Goal: Transaction & Acquisition: Purchase product/service

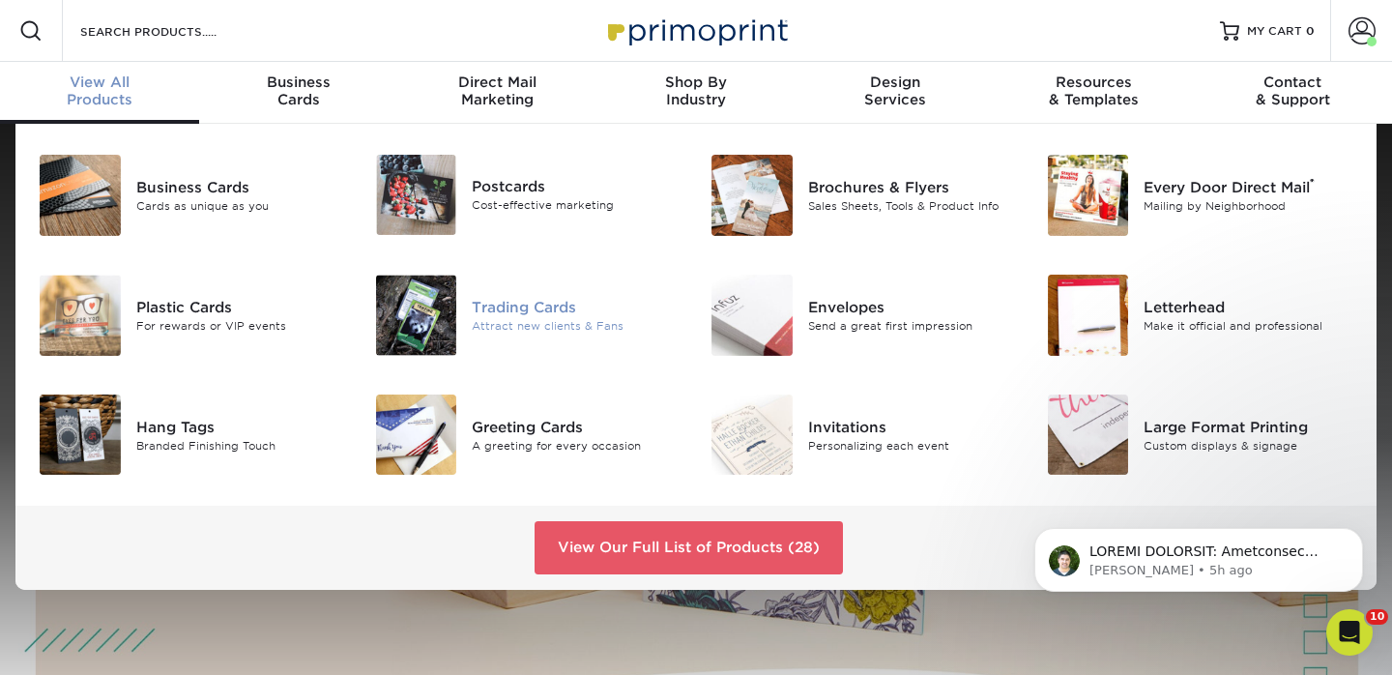
click at [562, 343] on div "Trading Cards Attract new clients & Fans" at bounding box center [584, 314] width 224 height 81
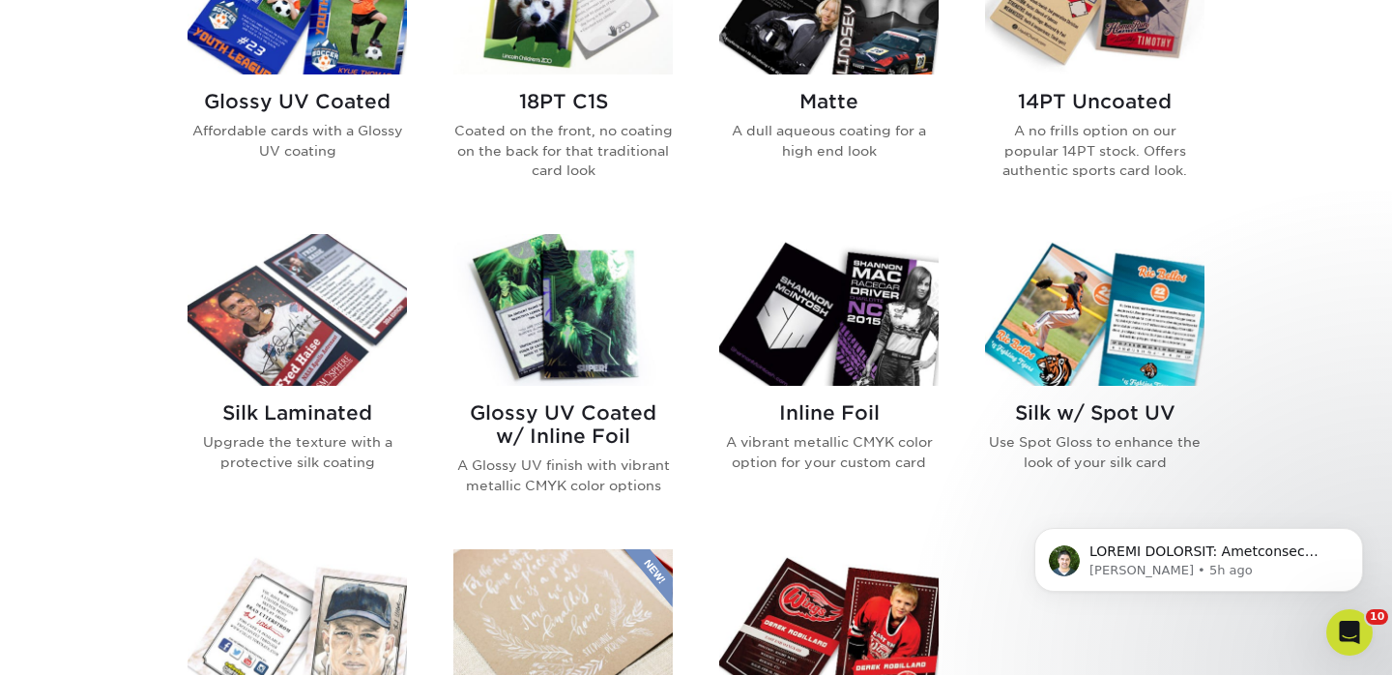
scroll to position [1052, 0]
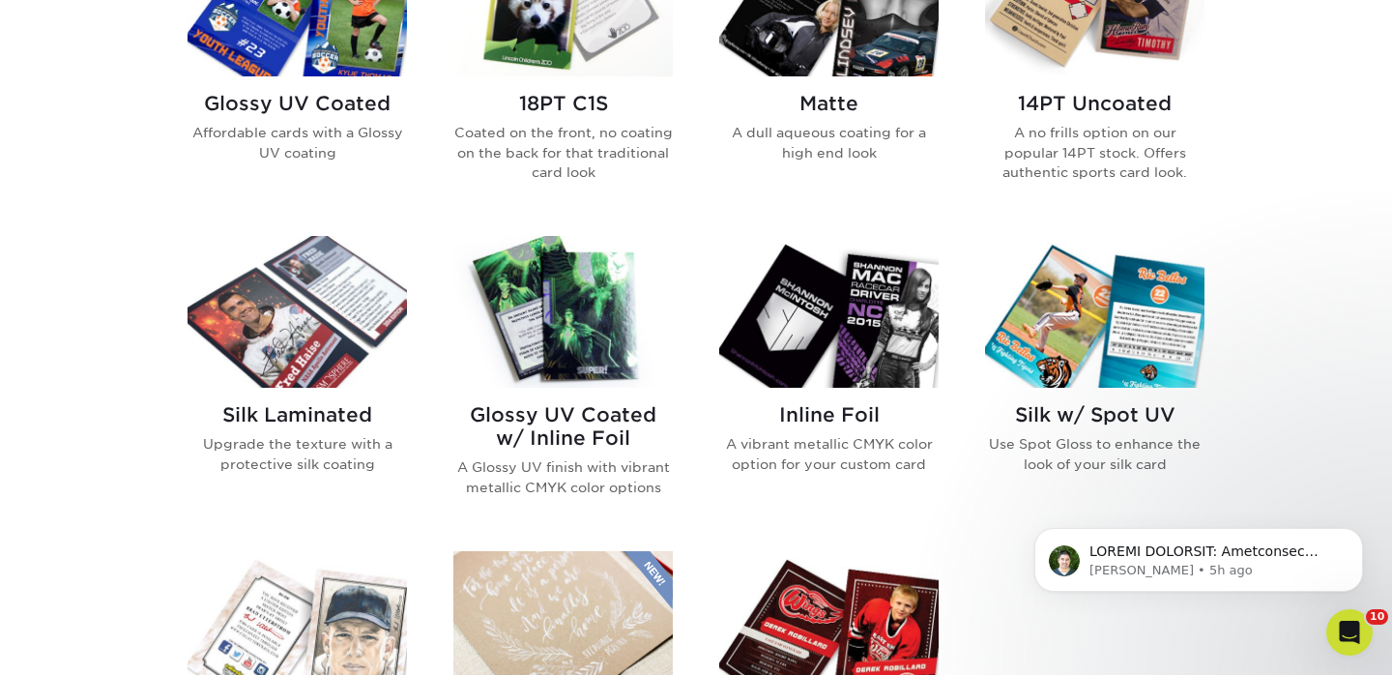
click at [1102, 61] on img at bounding box center [1094, 1] width 219 height 152
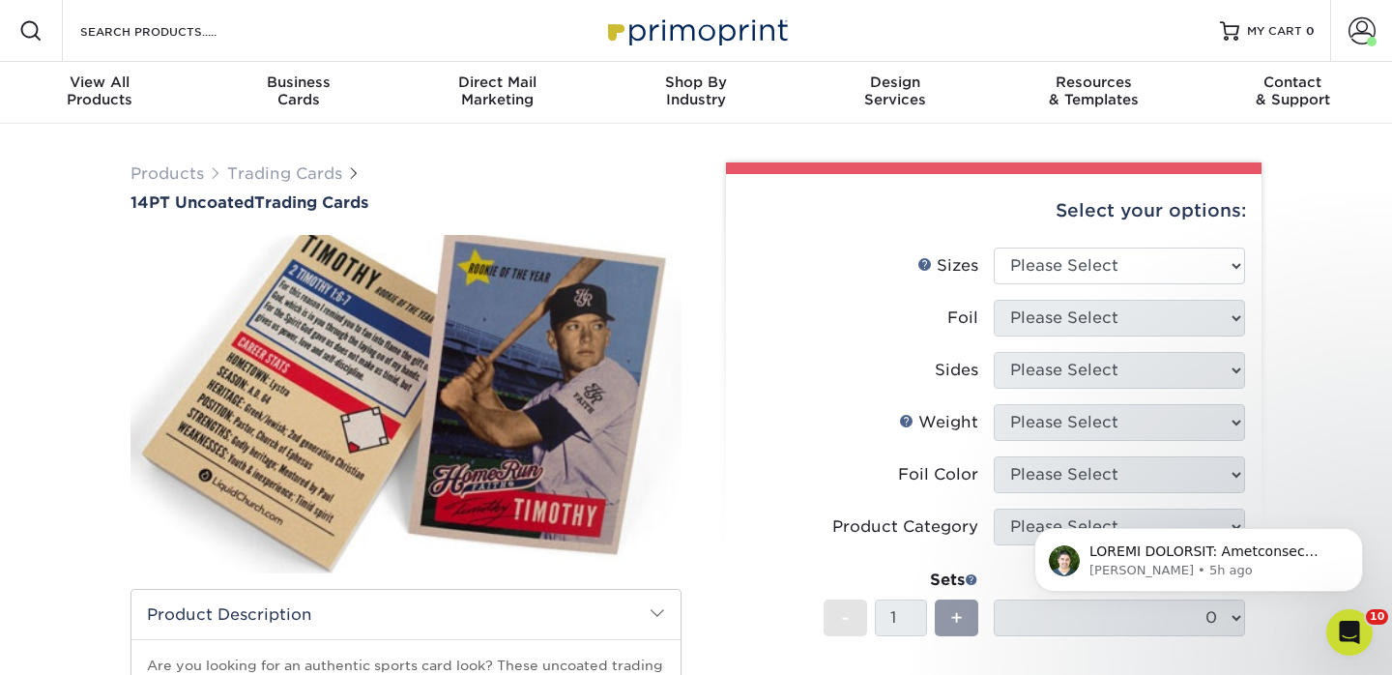
click at [1023, 602] on body "[PERSON_NAME] • 5h ago" at bounding box center [1198, 555] width 371 height 120
click at [1052, 274] on select "Please Select 2.5" x 3.5"" at bounding box center [1119, 265] width 251 height 37
select select "2.50x3.50"
click at [994, 247] on select "Please Select 2.5" x 3.5"" at bounding box center [1119, 265] width 251 height 37
click at [1047, 319] on select "Please Select Yes No" at bounding box center [1119, 318] width 251 height 37
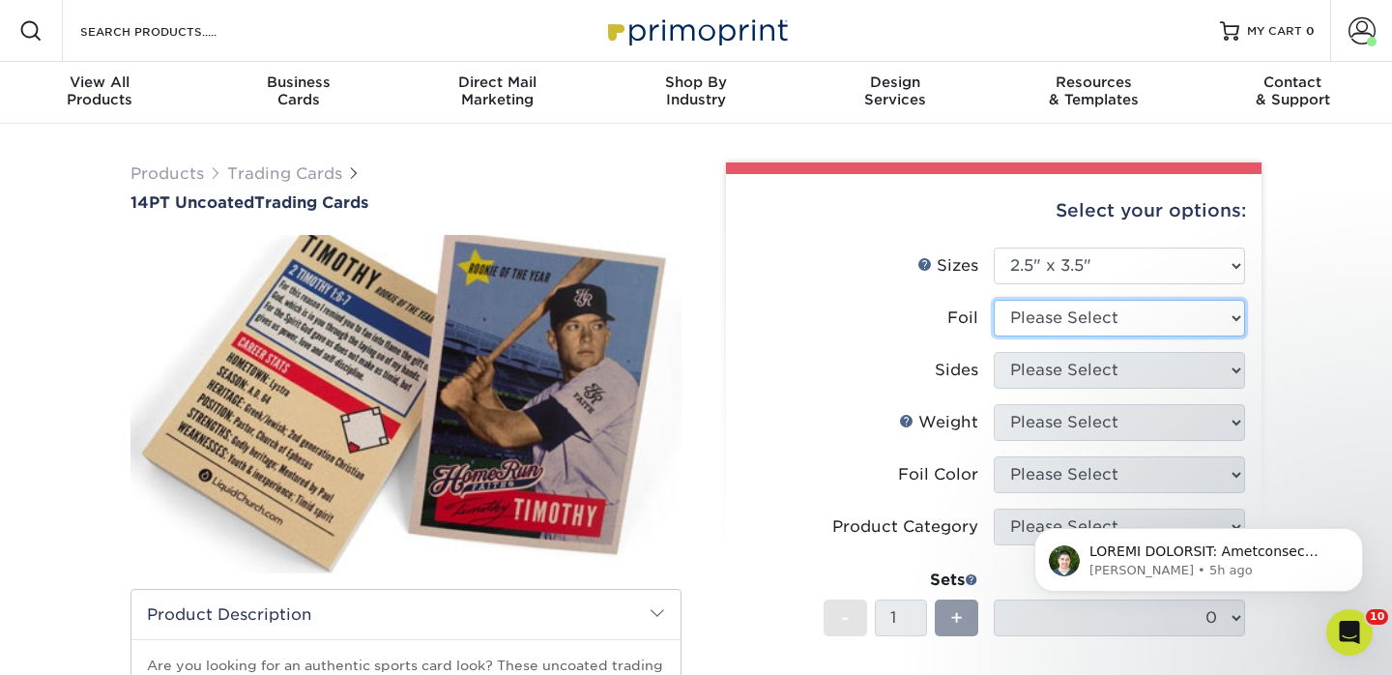
select select "0"
click at [994, 300] on select "Please Select Yes No" at bounding box center [1119, 318] width 251 height 37
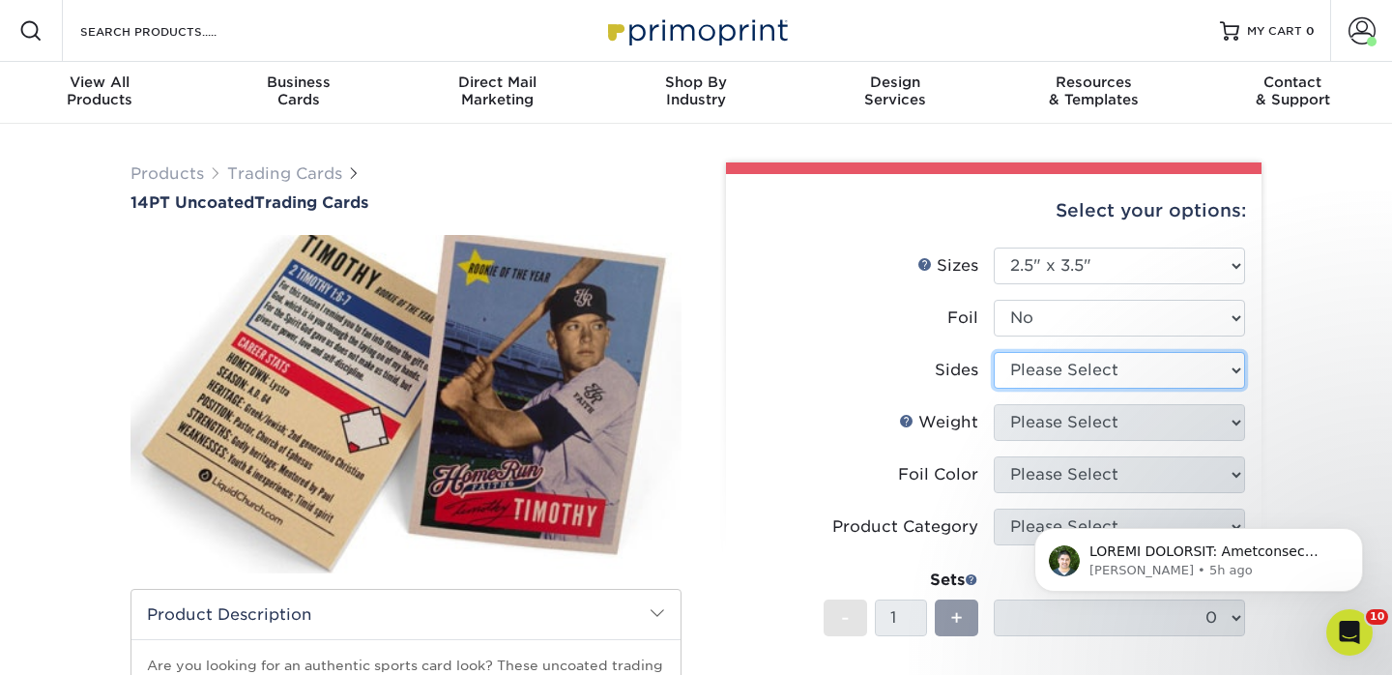
click at [1057, 375] on select "Please Select Print Both Sides Print Front Only" at bounding box center [1119, 370] width 251 height 37
select select "13abbda7-1d64-4f25-8bb2-c179b224825d"
click at [994, 352] on select "Please Select Print Both Sides Print Front Only" at bounding box center [1119, 370] width 251 height 37
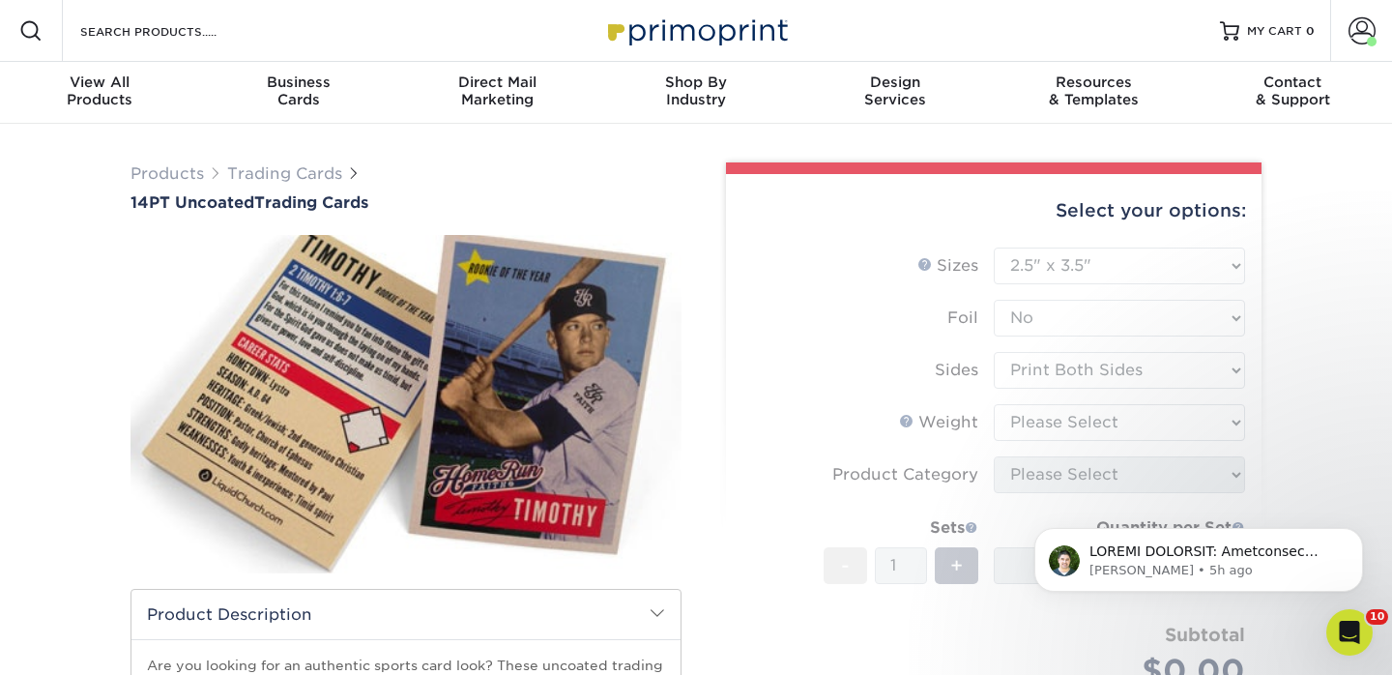
click at [1053, 417] on form "Sizes Help Sizes Please Select 2.5" x 3.5" Foil Please Select Yes No -" at bounding box center [993, 490] width 504 height 486
click at [1113, 426] on select "Please Select 14PT Uncoated" at bounding box center [1119, 422] width 251 height 37
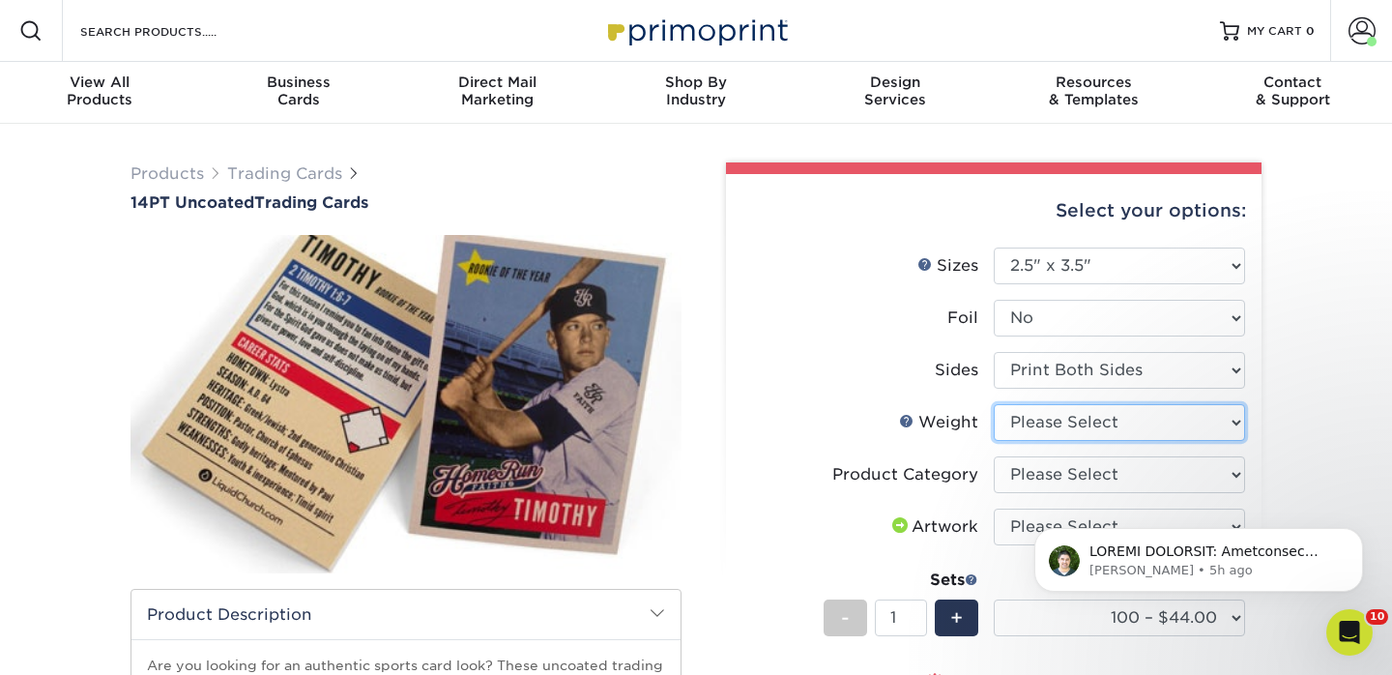
select select "14PT Uncoated"
click at [994, 404] on select "Please Select 14PT Uncoated" at bounding box center [1119, 422] width 251 height 37
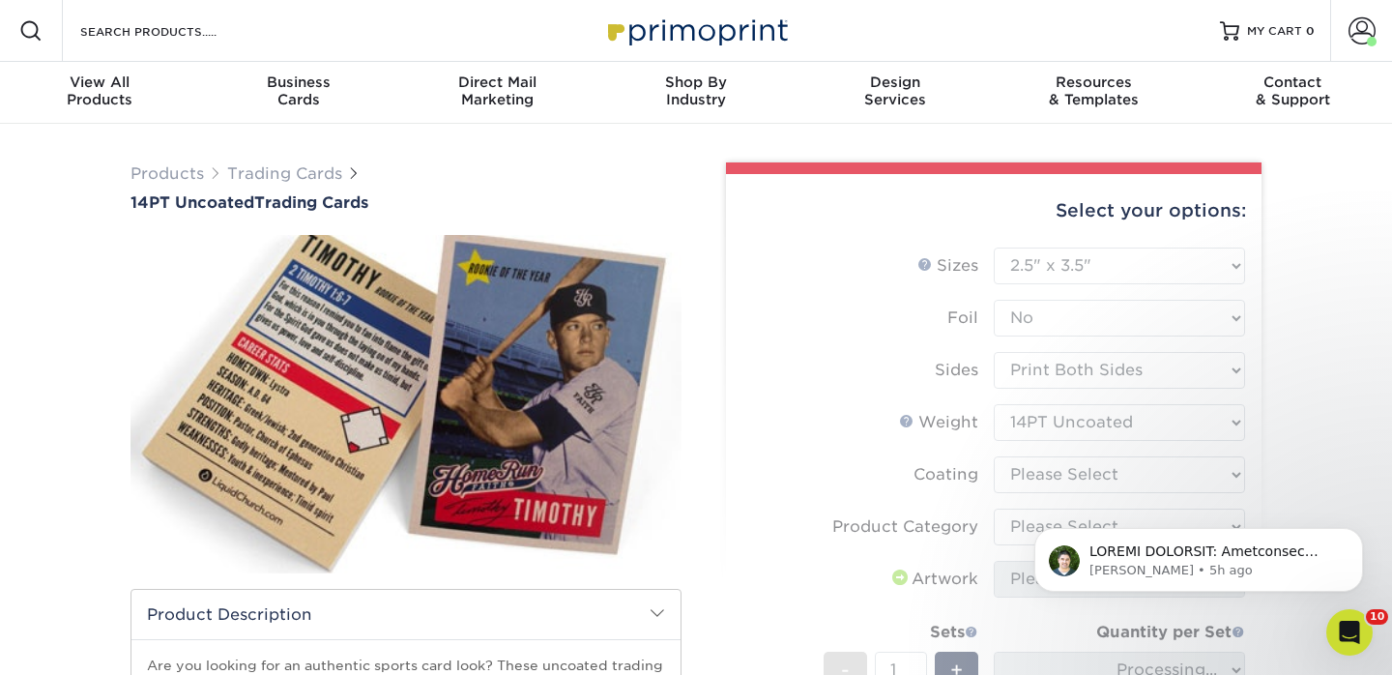
click at [1060, 484] on form "Sizes Help Sizes Please Select 2.5" x 3.5" Foil Please Select Yes No -" at bounding box center [993, 542] width 504 height 590
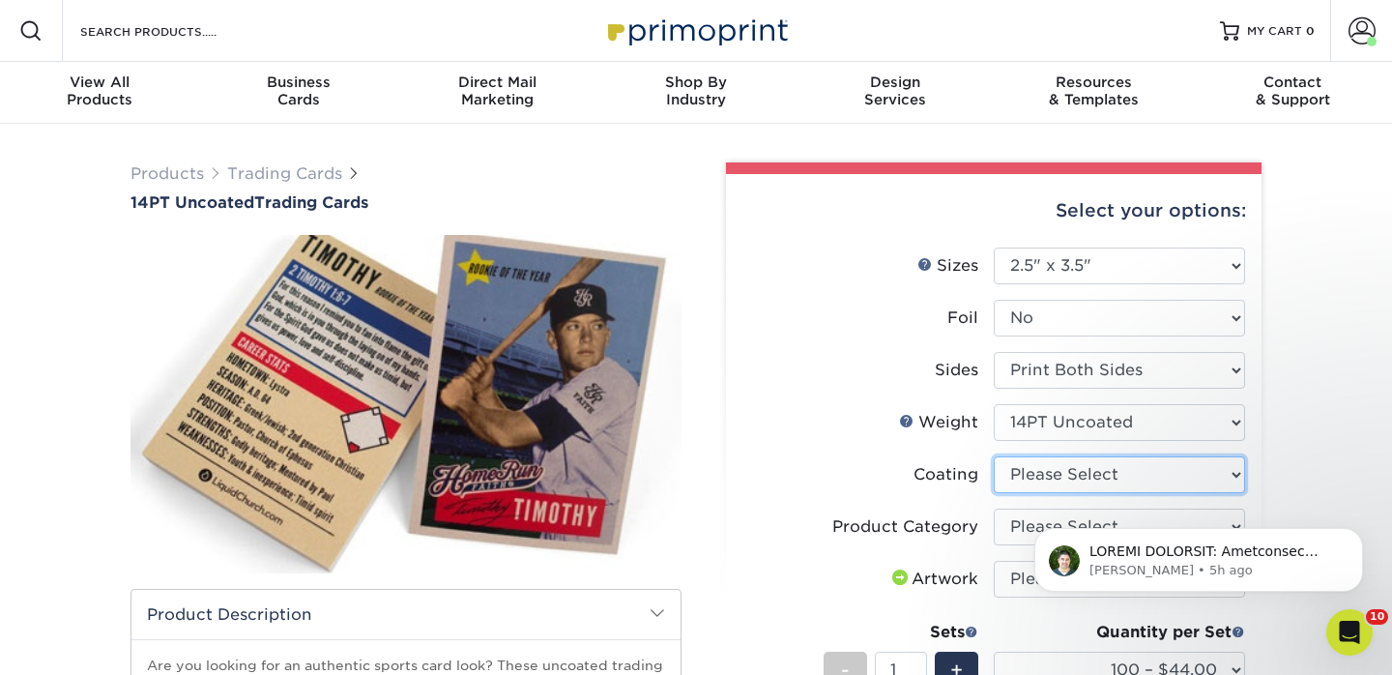
click at [1030, 471] on select at bounding box center [1119, 474] width 251 height 37
select select "3e7618de-abca-4bda-9f97-8b9129e913d8"
click at [994, 456] on select at bounding box center [1119, 474] width 251 height 37
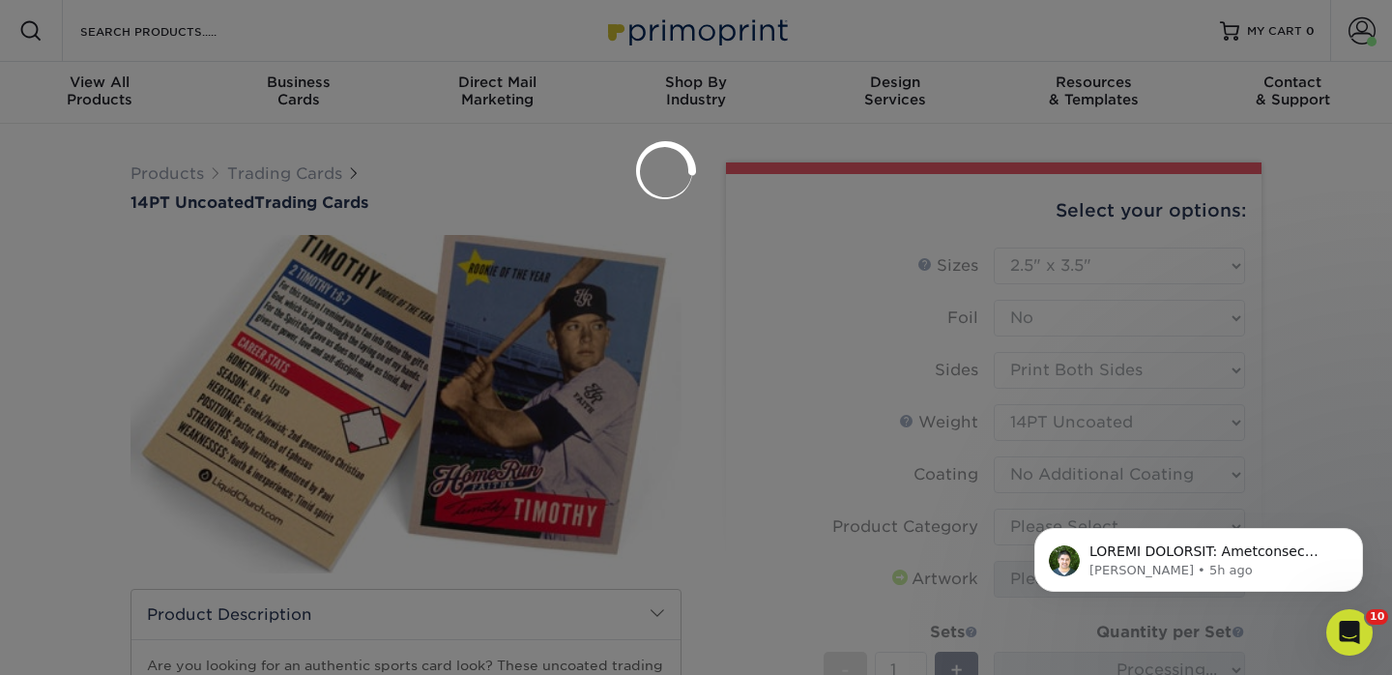
click at [1016, 526] on body "[PERSON_NAME] • 5h ago" at bounding box center [1198, 555] width 371 height 120
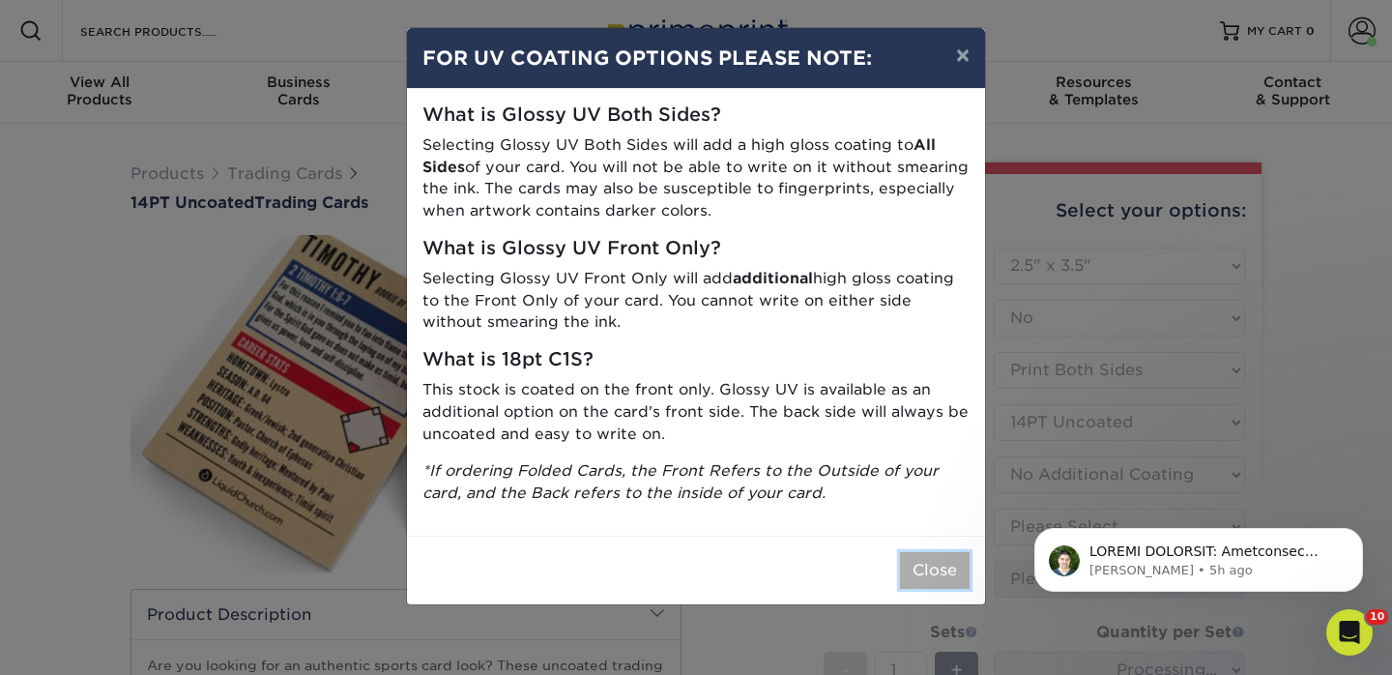
click at [937, 560] on button "Close" at bounding box center [935, 570] width 70 height 37
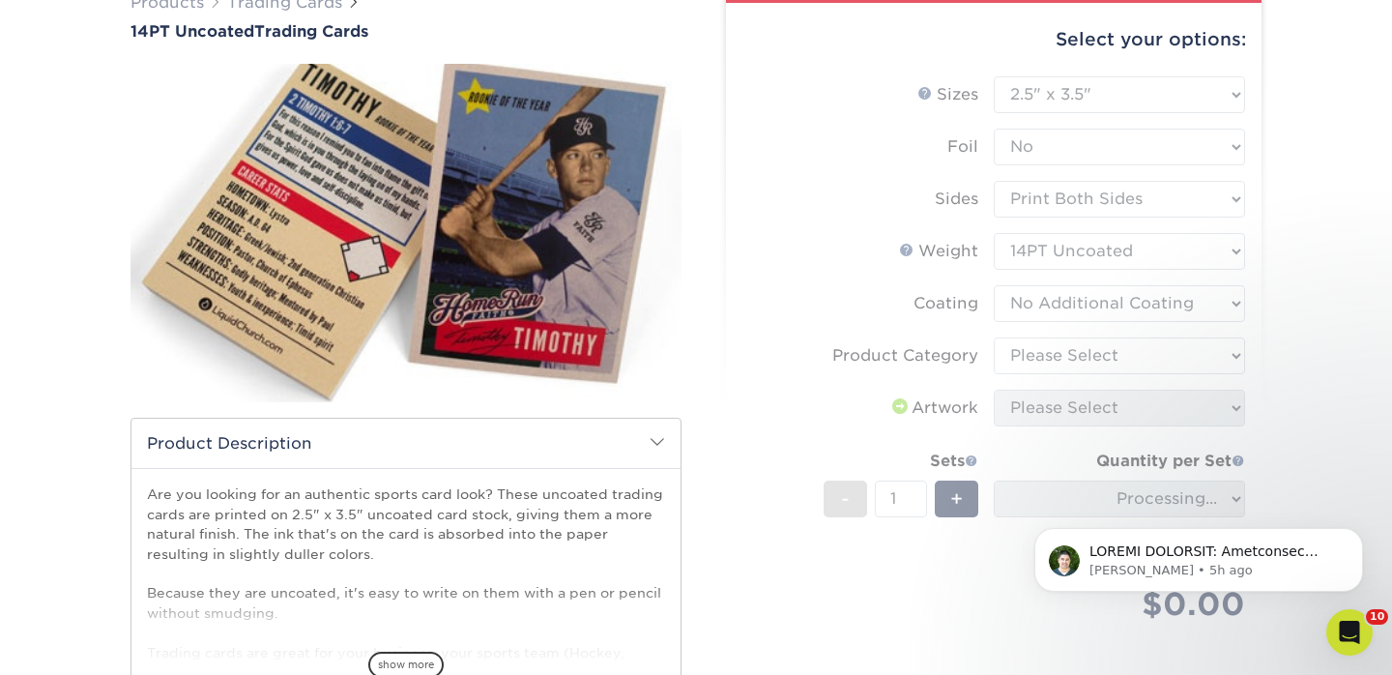
scroll to position [182, 0]
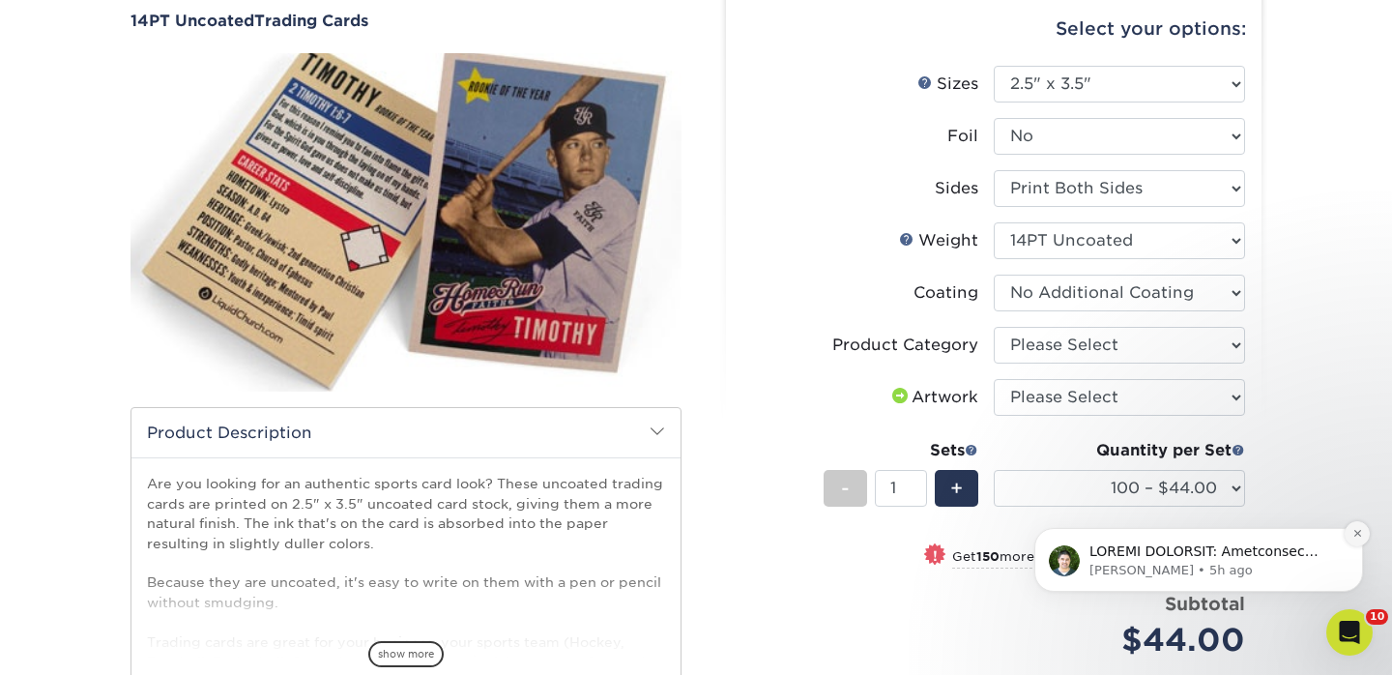
click at [1361, 529] on icon "Dismiss notification" at bounding box center [1357, 533] width 11 height 11
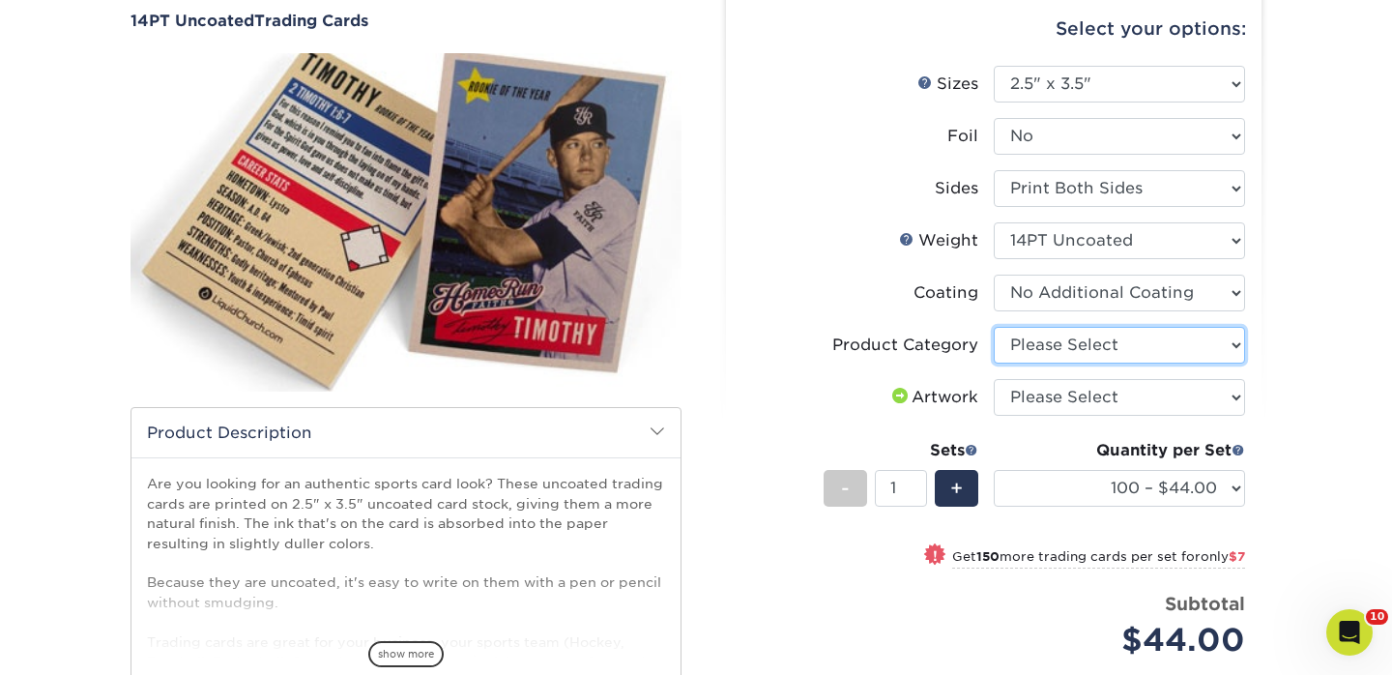
click at [1098, 344] on select "Please Select Trading Cards" at bounding box center [1119, 345] width 251 height 37
select select "c2f9bce9-36c2-409d-b101-c29d9d031e18"
click at [994, 327] on select "Please Select Trading Cards" at bounding box center [1119, 345] width 251 height 37
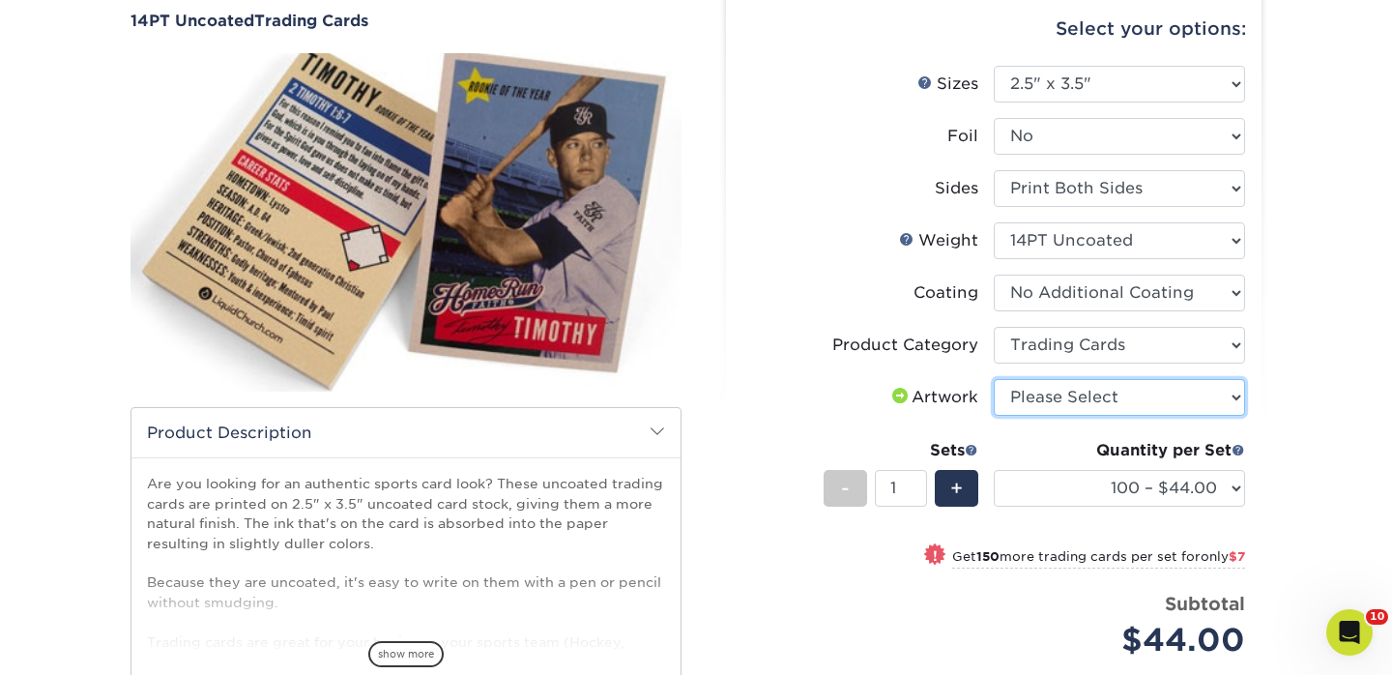
click at [1079, 397] on select "Please Select I will upload files I need a design - $100" at bounding box center [1119, 397] width 251 height 37
select select "upload"
click at [994, 379] on select "Please Select I will upload files I need a design - $100" at bounding box center [1119, 397] width 251 height 37
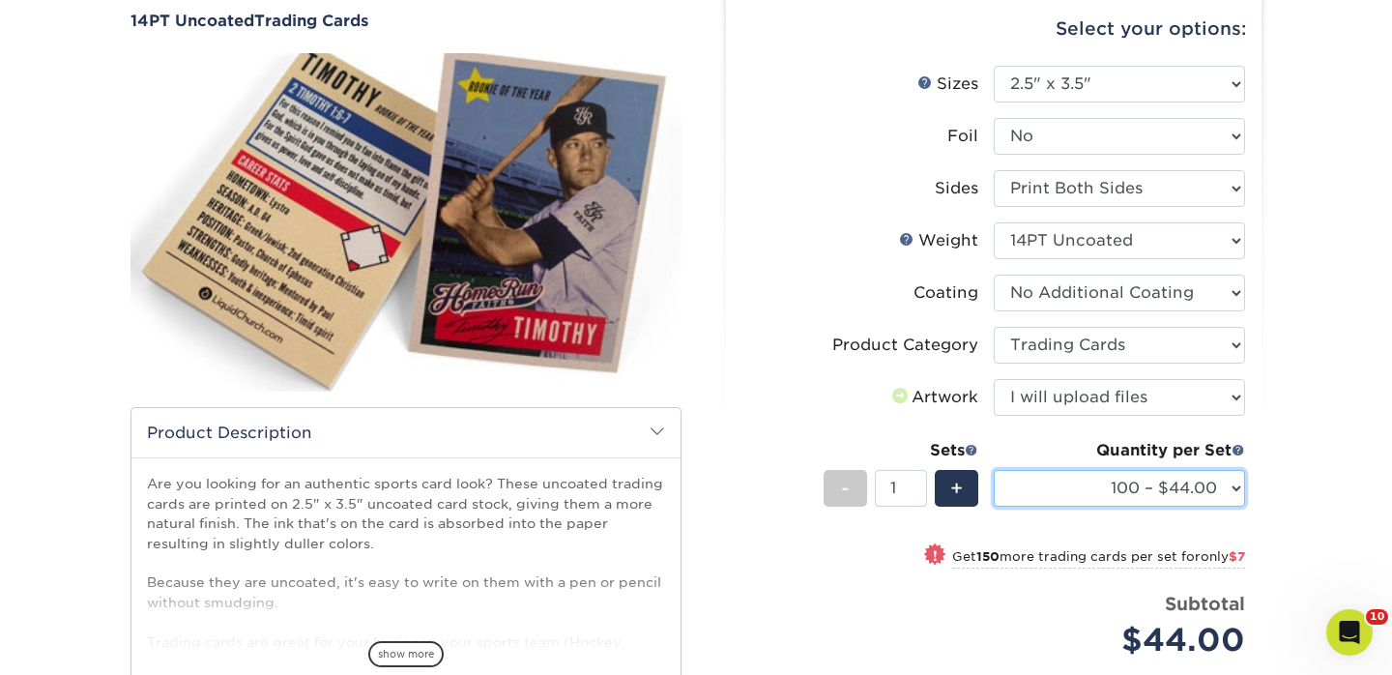
click at [1064, 485] on select "100 – $44.00 250 – $51.00 500 – $54.00 1000 – $78.00 2500 – $148.00 5000 – $198…" at bounding box center [1119, 488] width 251 height 37
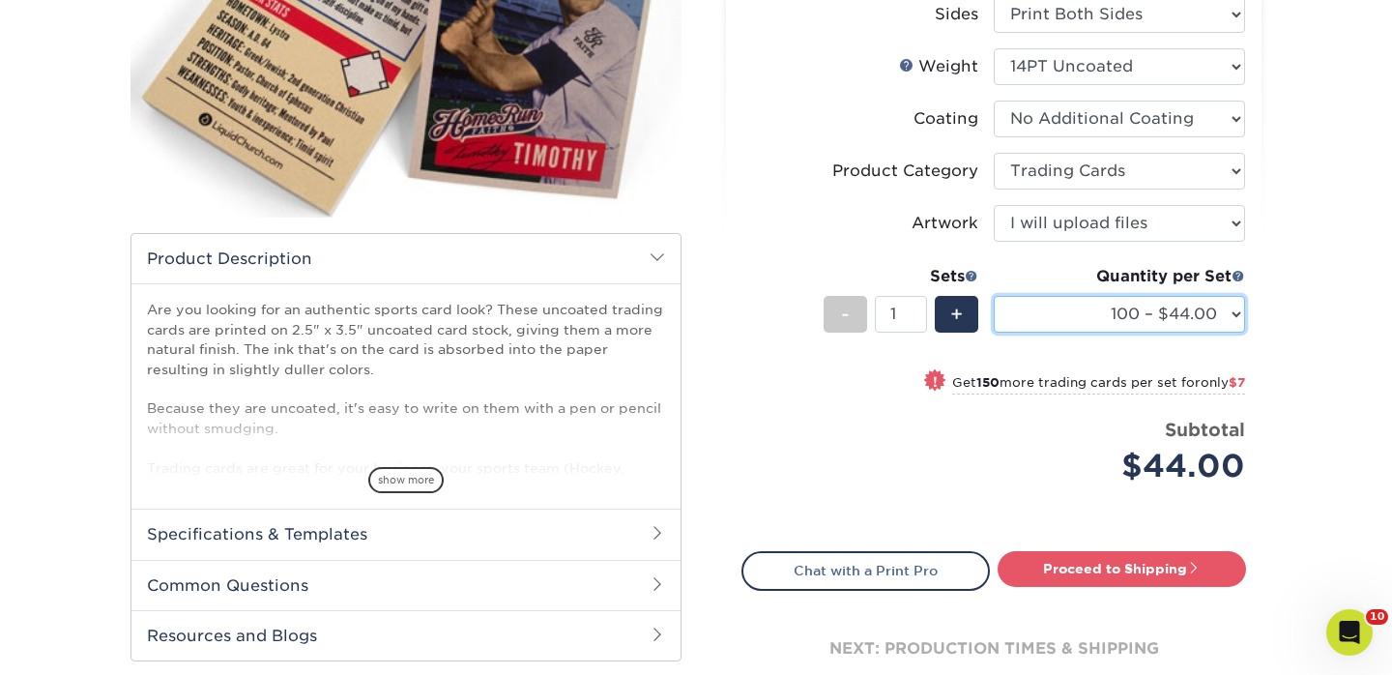
scroll to position [359, 0]
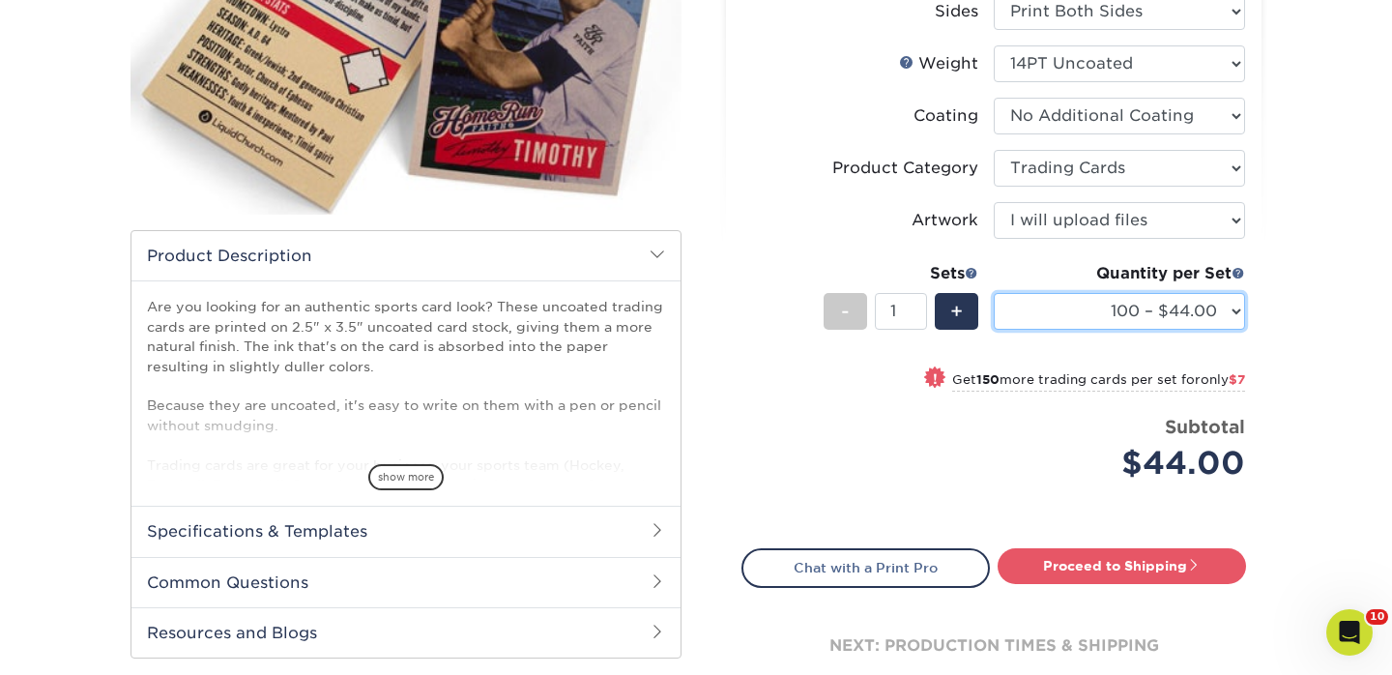
click at [1130, 311] on select "100 – $44.00 250 – $51.00 500 – $54.00 1000 – $78.00 2500 – $148.00 5000 – $198…" at bounding box center [1119, 311] width 251 height 37
